Goal: Find specific page/section: Find specific page/section

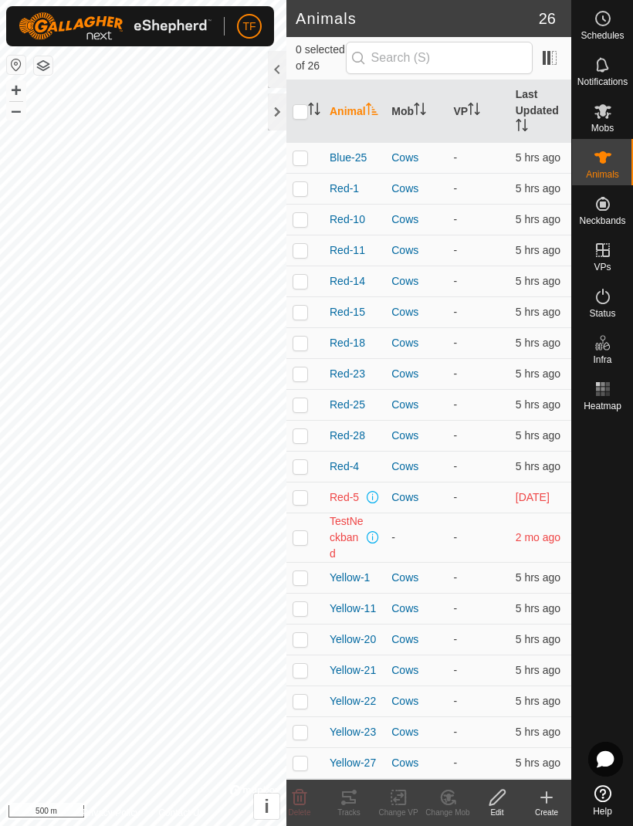
scroll to position [152, 0]
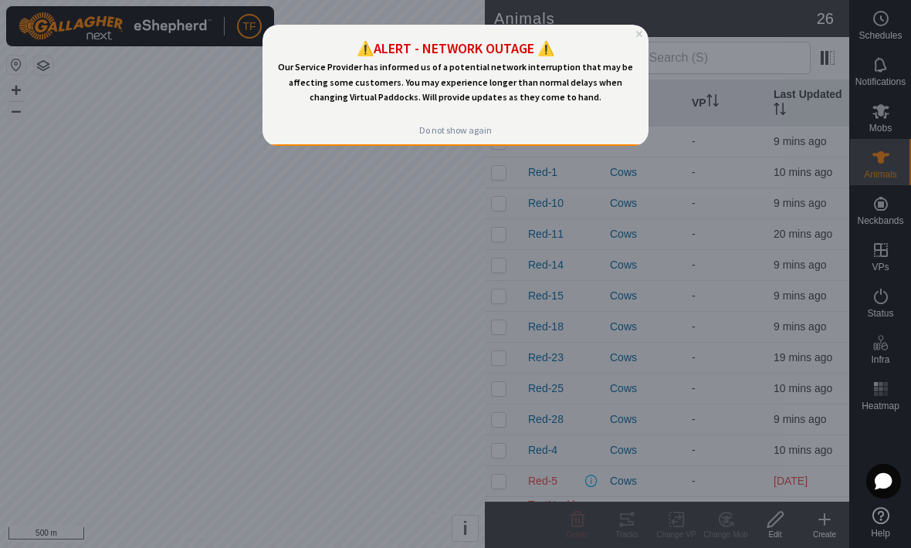
click at [455, 124] on div "Do not show again" at bounding box center [455, 130] width 73 height 12
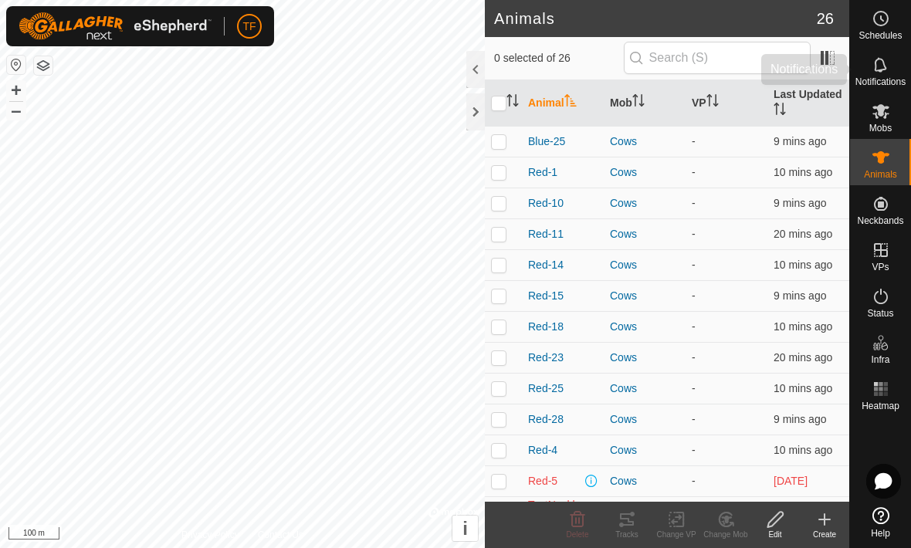
click at [887, 78] on span "Notifications" at bounding box center [880, 81] width 50 height 9
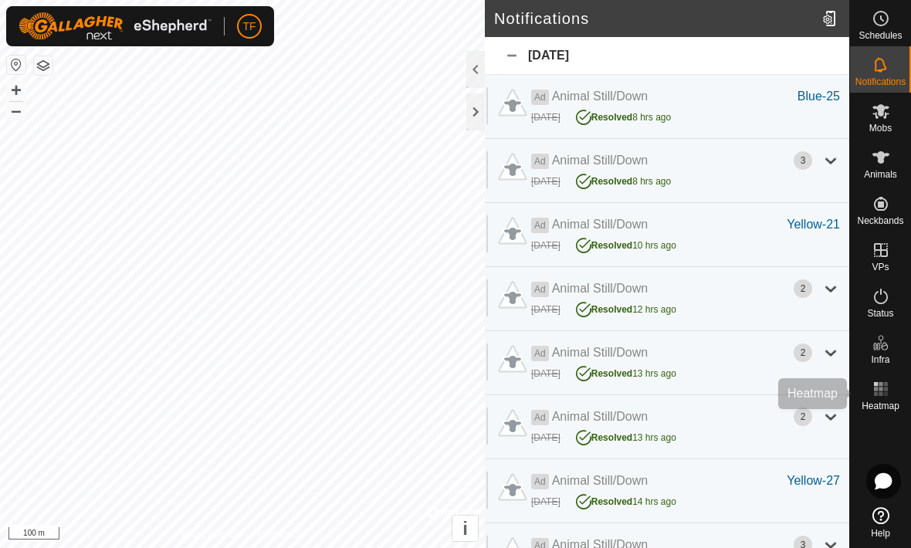
click at [882, 404] on span "Heatmap" at bounding box center [880, 405] width 38 height 9
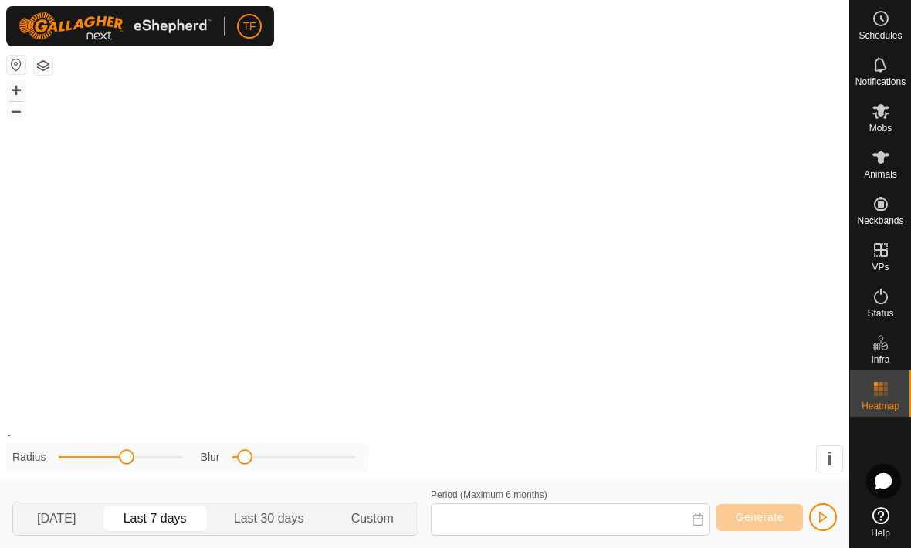
type input "11 Aug, 2025 - 17 Aug, 2025"
